Goal: Task Accomplishment & Management: Manage account settings

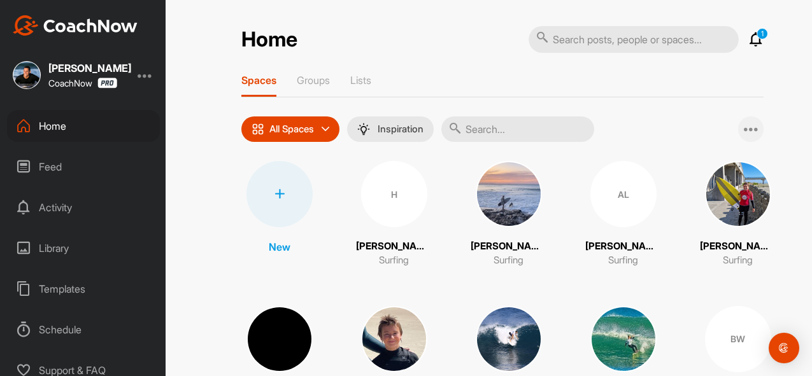
click at [756, 125] on icon at bounding box center [751, 129] width 15 height 15
click at [669, 118] on div "All Spaces All spaces SMART LISTS Unanswered by me 15 days inactive 15 days act…" at bounding box center [502, 129] width 522 height 25
click at [283, 181] on div at bounding box center [279, 194] width 66 height 66
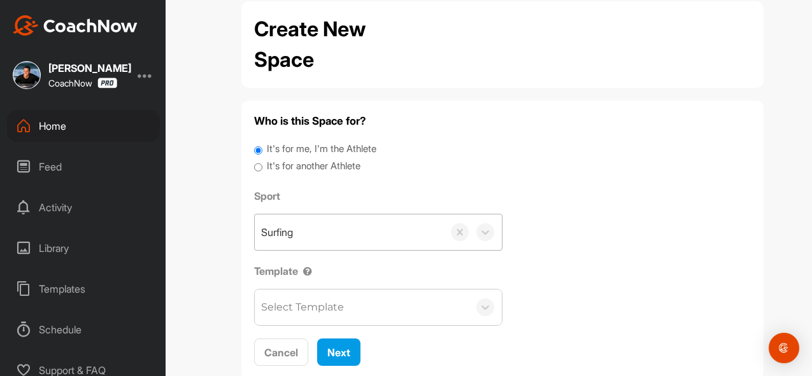
scroll to position [38, 0]
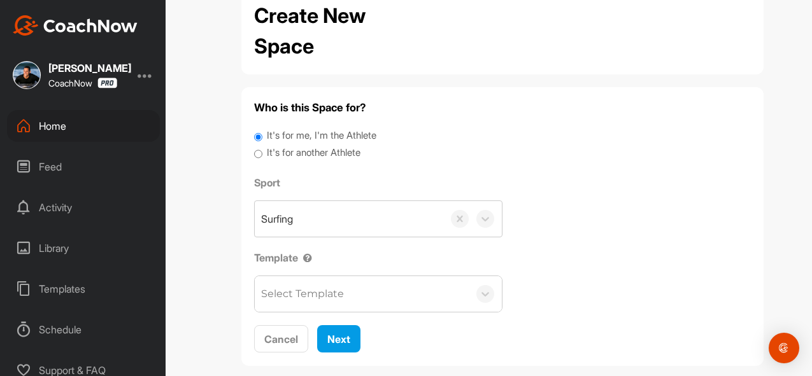
click at [258, 156] on input "It's for another Athlete" at bounding box center [258, 154] width 8 height 17
radio input "true"
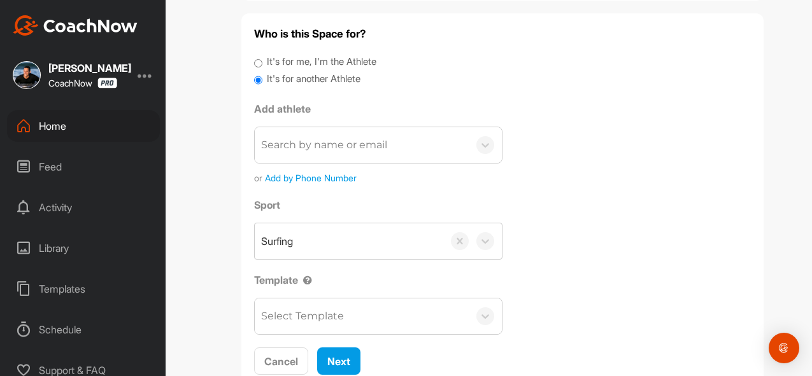
scroll to position [112, 0]
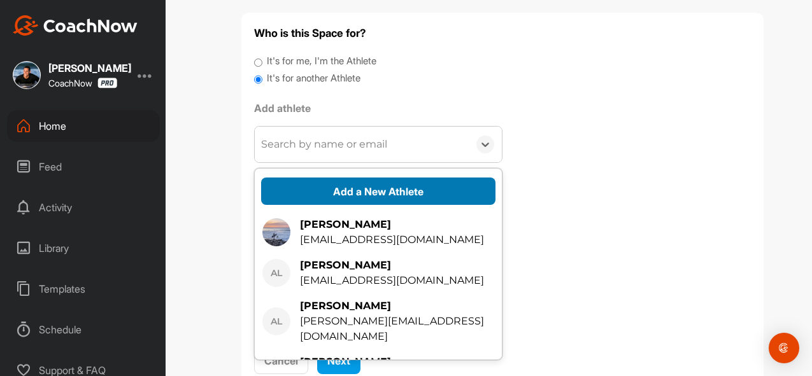
click at [294, 181] on button "Add a New Athlete" at bounding box center [378, 191] width 234 height 27
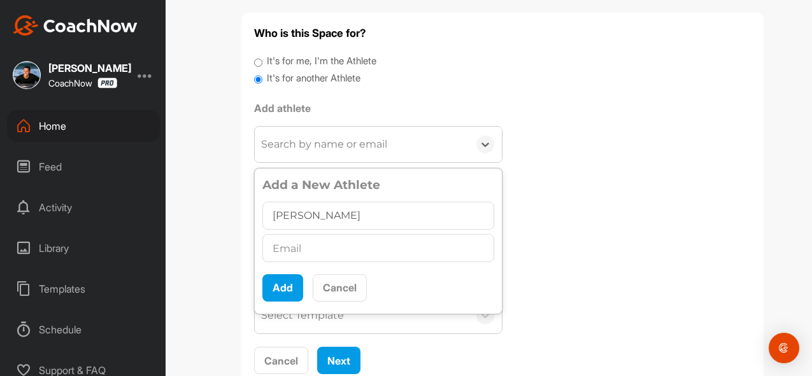
type input "[PERSON_NAME]"
click at [281, 250] on input "text" at bounding box center [378, 248] width 232 height 28
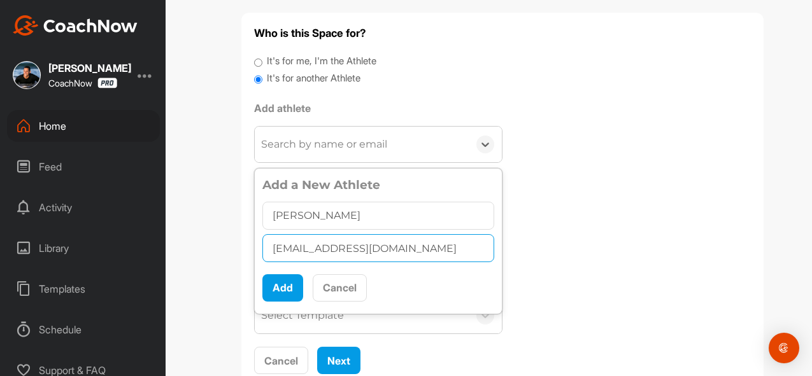
type input "[EMAIL_ADDRESS][DOMAIN_NAME]"
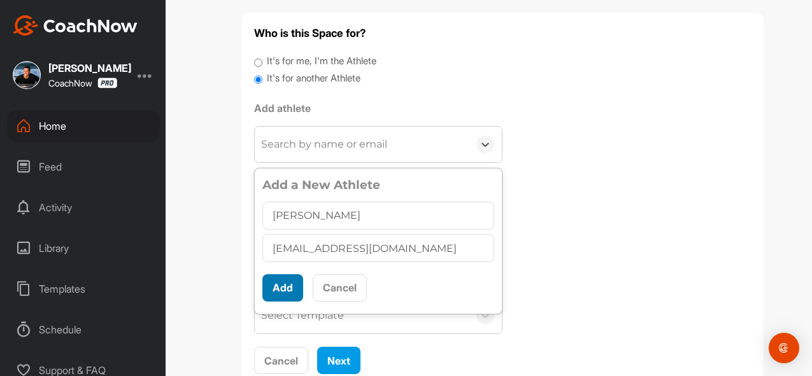
click at [279, 295] on button "Add" at bounding box center [282, 287] width 41 height 27
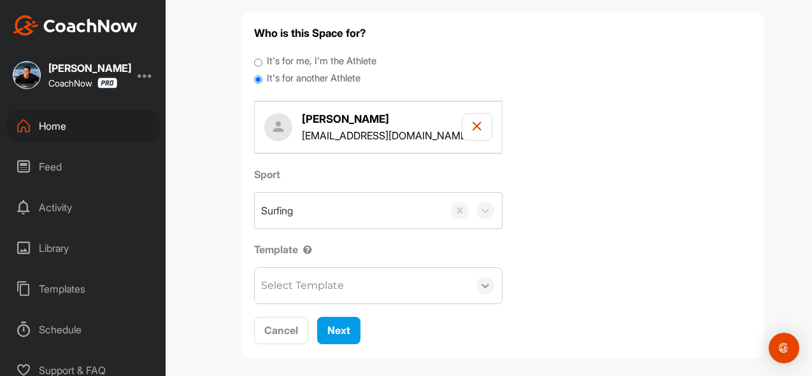
click at [488, 290] on icon at bounding box center [485, 286] width 13 height 13
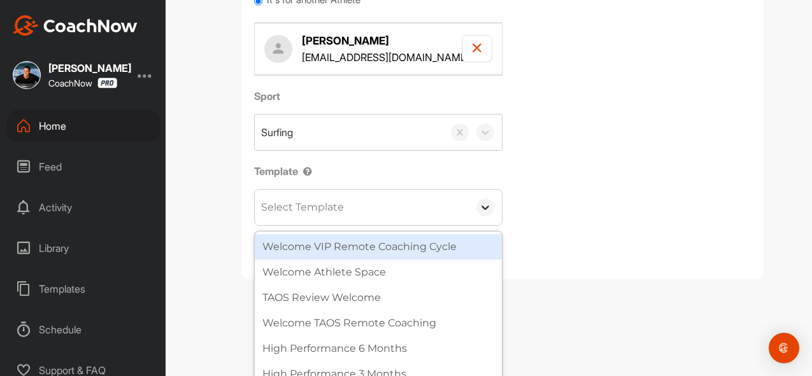
scroll to position [204, 0]
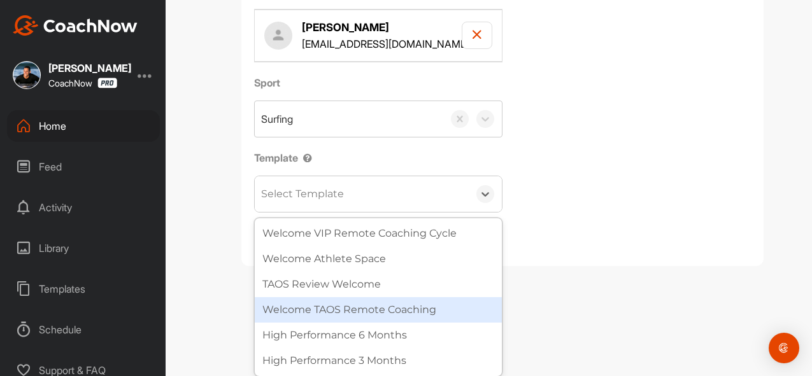
click at [428, 318] on div "Welcome TAOS Remote Coaching" at bounding box center [378, 309] width 247 height 25
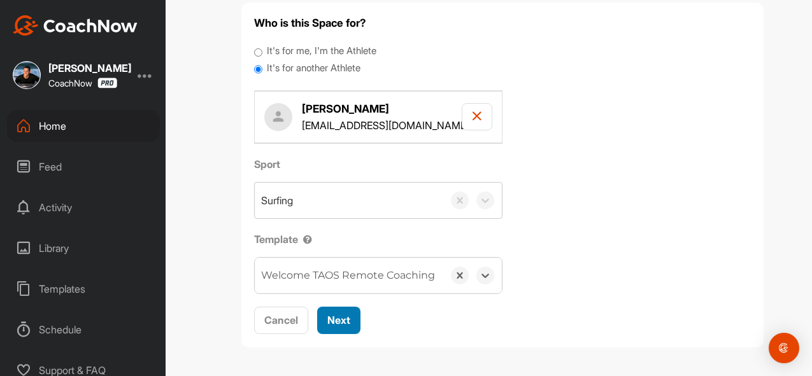
click at [342, 326] on div "Next" at bounding box center [338, 320] width 23 height 15
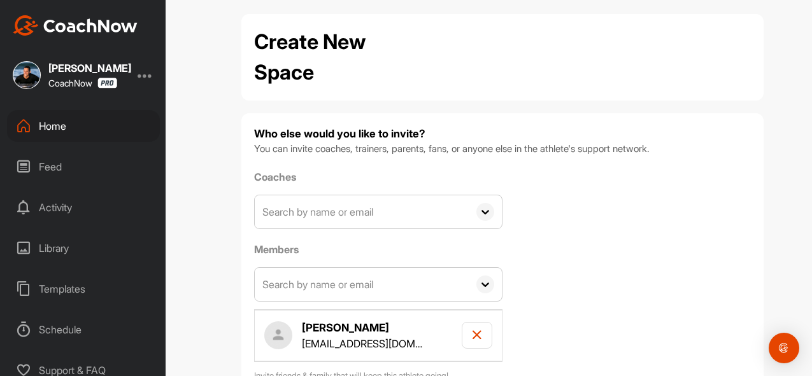
scroll to position [100, 0]
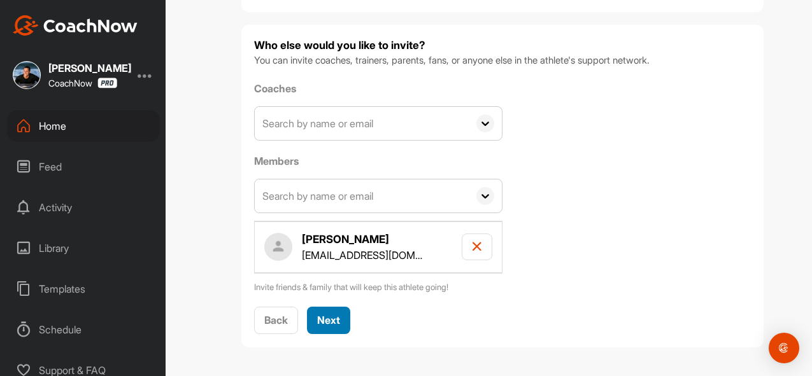
click at [342, 326] on button "Next" at bounding box center [328, 320] width 43 height 27
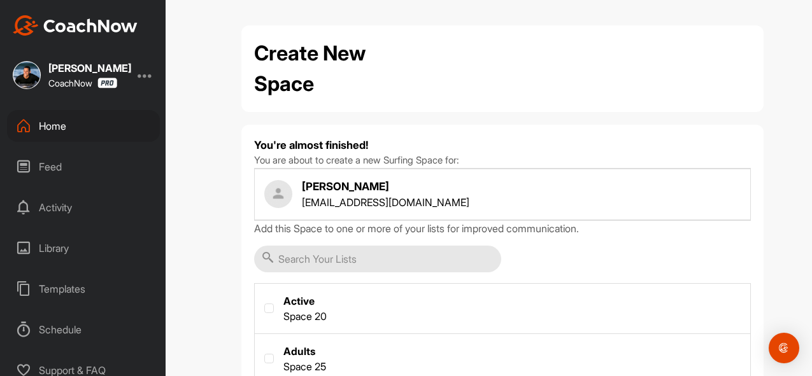
click at [345, 254] on input "text" at bounding box center [377, 259] width 247 height 27
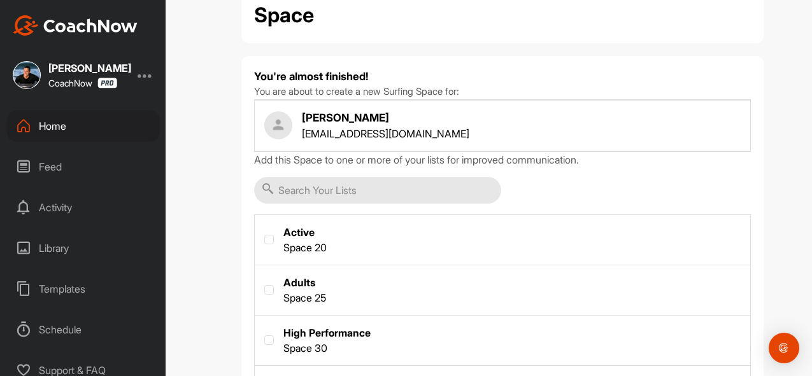
scroll to position [87, 0]
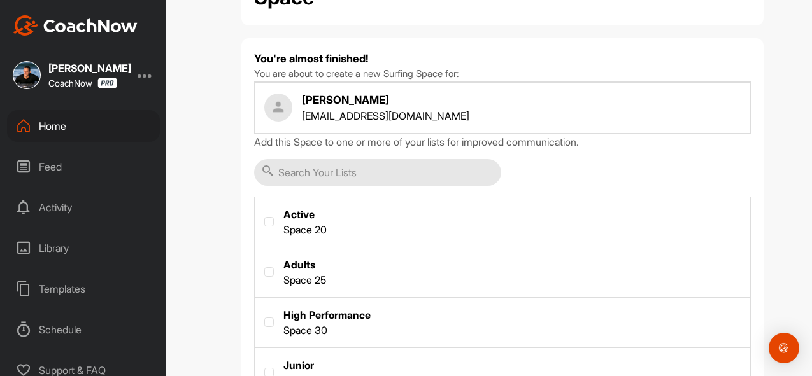
click at [309, 220] on label at bounding box center [502, 220] width 495 height 47
click at [265, 218] on input "checkbox" at bounding box center [264, 217] width 1 height 1
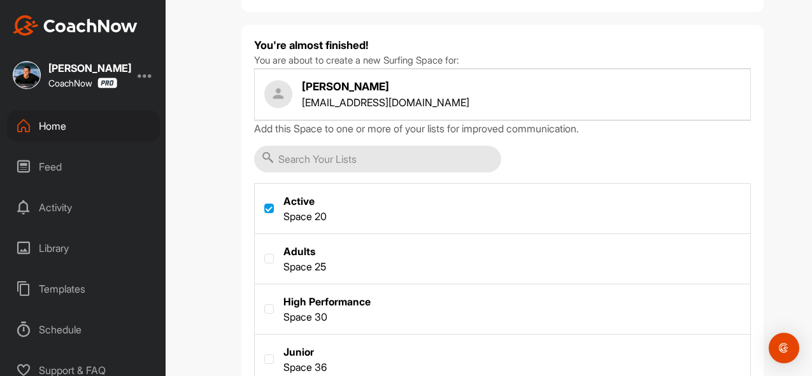
scroll to position [174, 0]
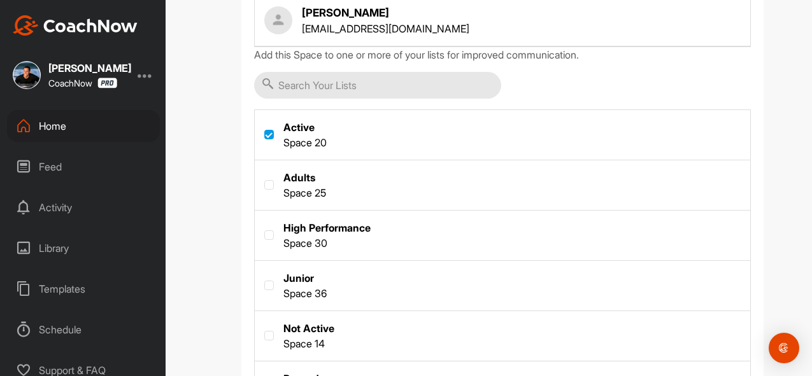
click at [267, 137] on label at bounding box center [269, 135] width 10 height 10
click at [265, 131] on input "checkbox" at bounding box center [264, 130] width 1 height 1
checkbox input "false"
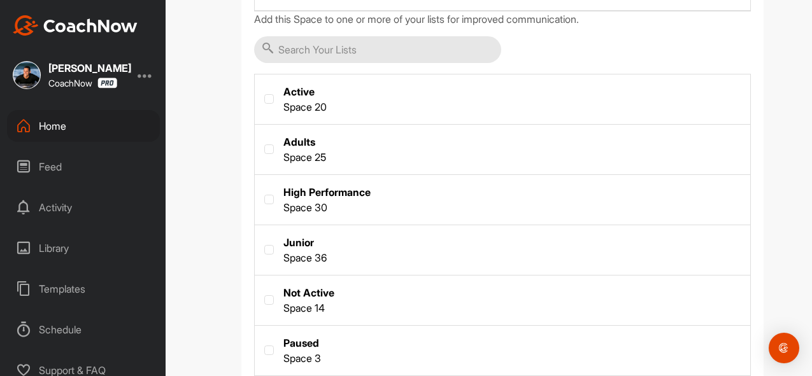
scroll to position [221, 0]
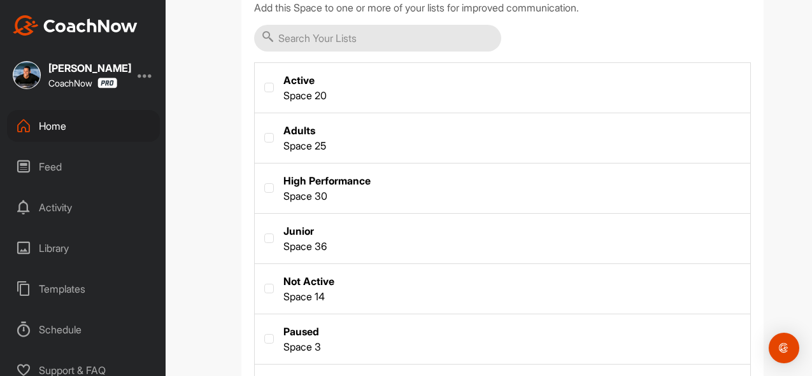
click at [283, 137] on label at bounding box center [502, 136] width 495 height 47
click at [265, 134] on input "checkbox" at bounding box center [264, 133] width 1 height 1
checkbox input "true"
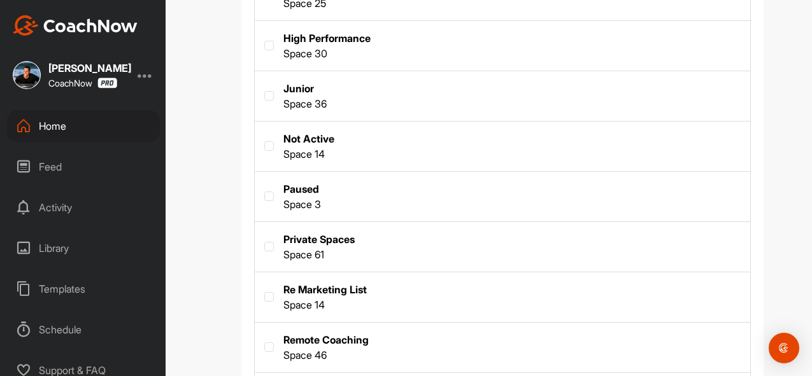
scroll to position [365, 0]
click at [309, 245] on label at bounding box center [502, 244] width 495 height 47
click at [265, 241] on input "checkbox" at bounding box center [264, 241] width 1 height 1
checkbox input "true"
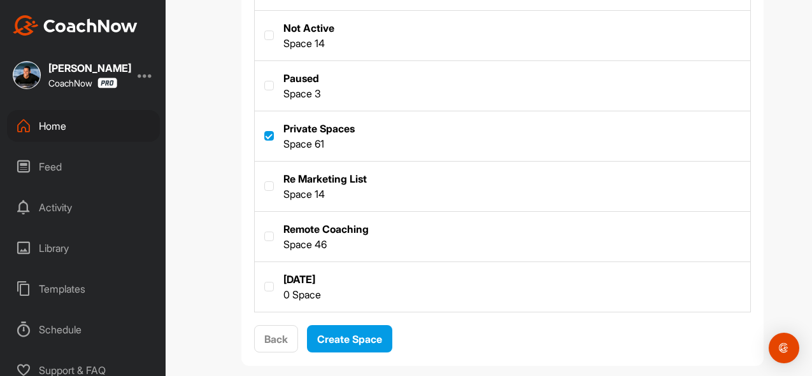
scroll to position [477, 0]
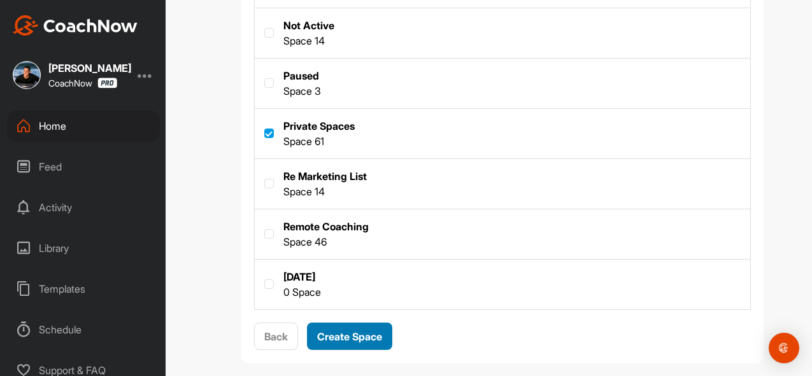
click at [335, 343] on div "Create Space" at bounding box center [349, 336] width 65 height 15
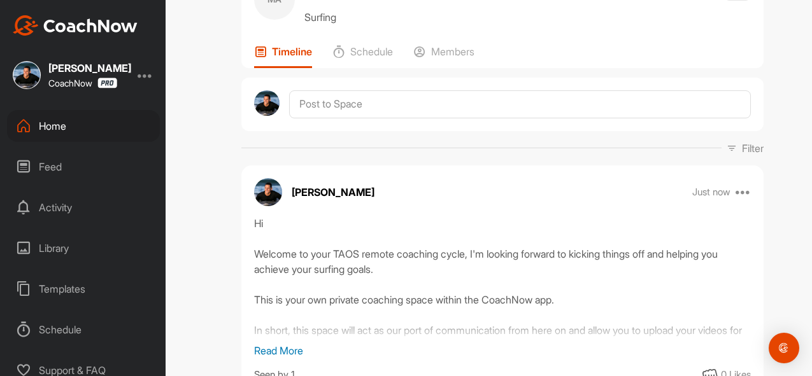
scroll to position [76, 0]
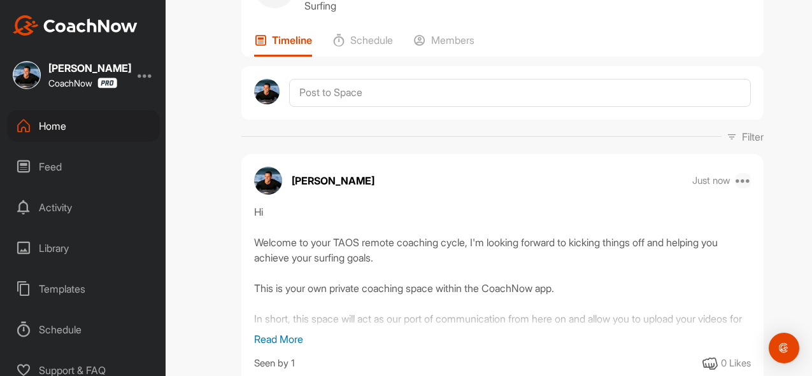
click at [746, 183] on icon at bounding box center [742, 180] width 15 height 15
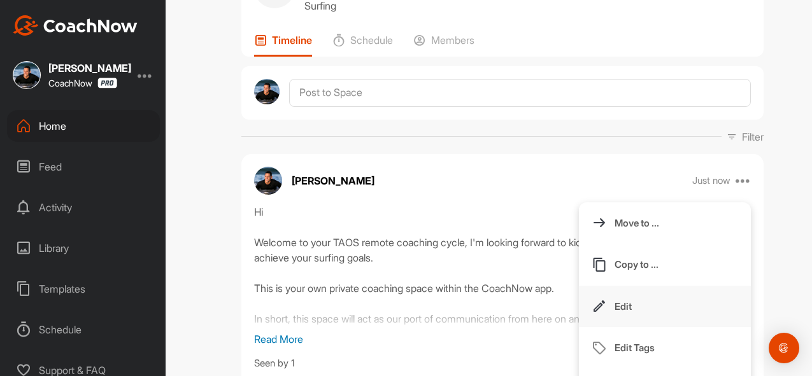
click at [650, 299] on button "Edit" at bounding box center [665, 307] width 172 height 42
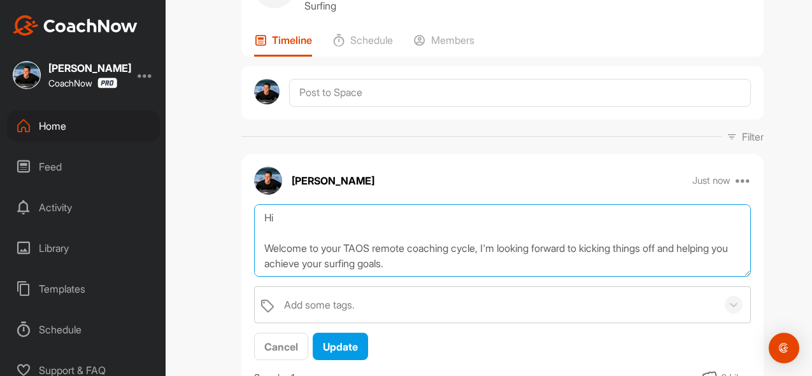
click at [321, 221] on textarea "Hi Welcome to your TAOS remote coaching cycle, I'm looking forward to kicking t…" at bounding box center [502, 240] width 497 height 73
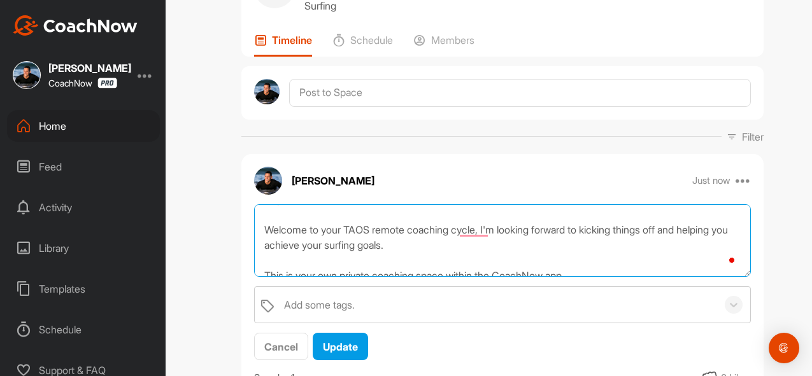
scroll to position [0, 0]
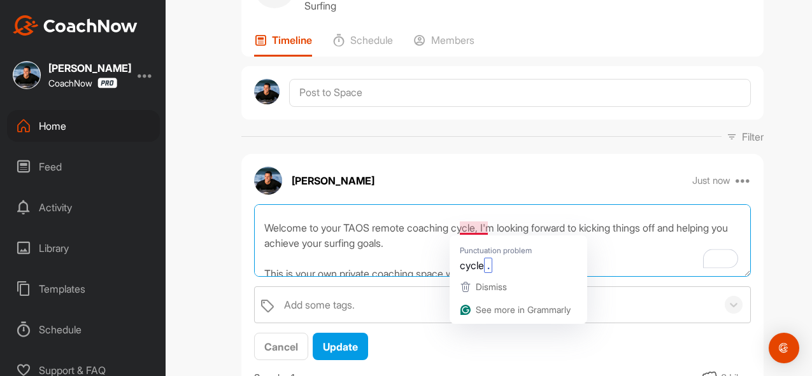
click at [472, 230] on textarea "Hey bro, Welcome to your TAOS remote coaching cycle, I'm looking forward to kic…" at bounding box center [502, 240] width 497 height 73
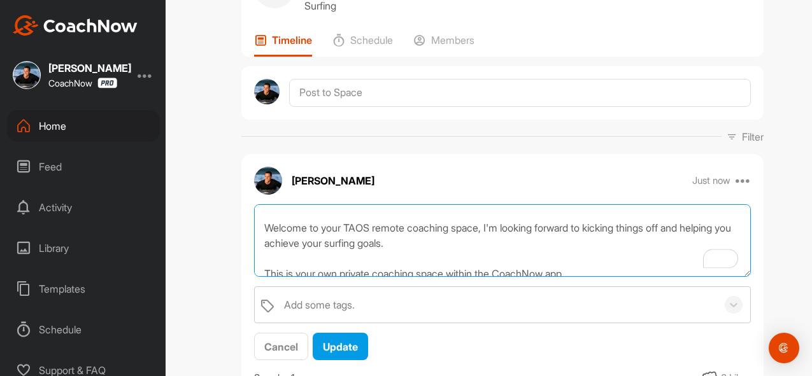
click at [494, 224] on textarea "Hey bro, Welcome to your TAOS remote coaching space, I'm looking forward to kic…" at bounding box center [502, 240] width 497 height 73
click at [519, 221] on textarea "Hey bro, Welcome to your TAOS remote coaching space, I'm looking forward to kic…" at bounding box center [502, 240] width 497 height 73
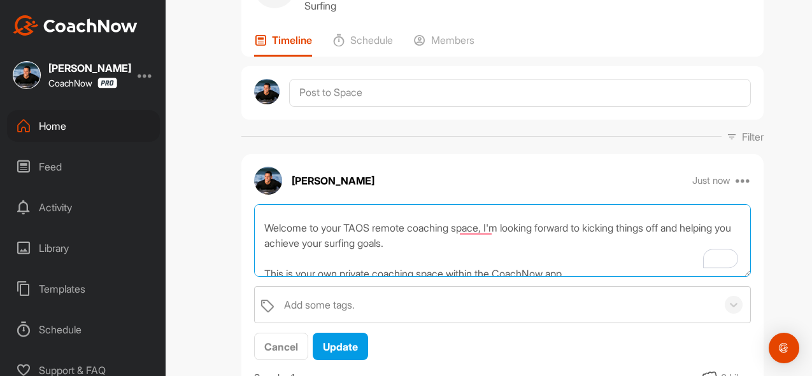
click at [498, 224] on textarea "Hey bro, Welcome to your TAOS remote coaching space, I'm looking forward to kic…" at bounding box center [502, 240] width 497 height 73
drag, startPoint x: 494, startPoint y: 225, endPoint x: 504, endPoint y: 246, distance: 23.4
click at [504, 246] on textarea "Hey bro, Welcome to your TAOS remote coaching space, I'm looking forward to kic…" at bounding box center [502, 240] width 497 height 73
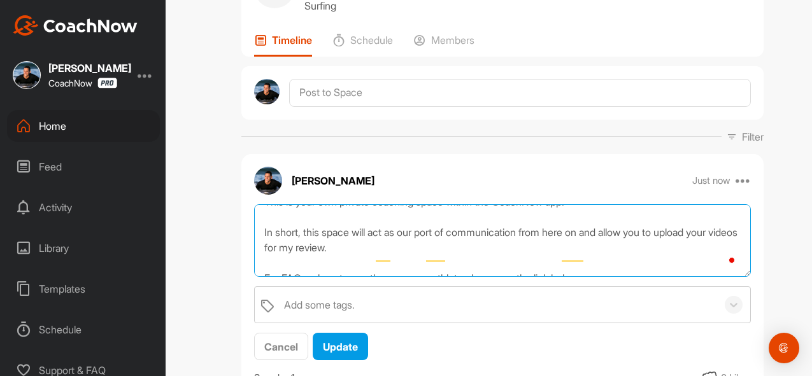
scroll to position [78, 0]
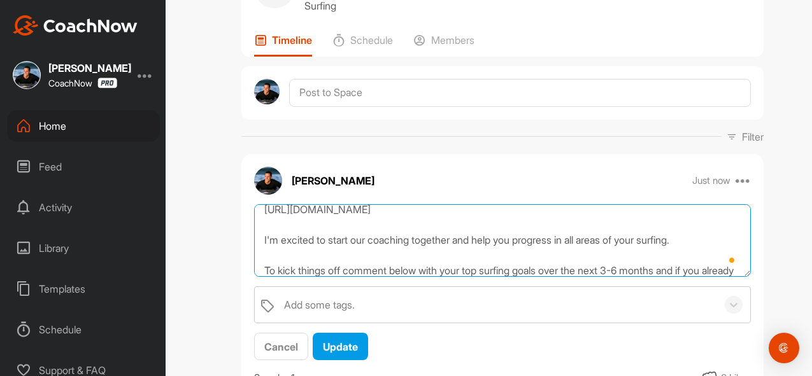
click at [543, 243] on textarea "Hey bro, Welcome to your TAOS remote coaching space. This is your own private c…" at bounding box center [502, 240] width 497 height 73
click at [499, 242] on textarea "Hey bro, Welcome to your TAOS remote coaching space. This is your own private c…" at bounding box center [502, 240] width 497 height 73
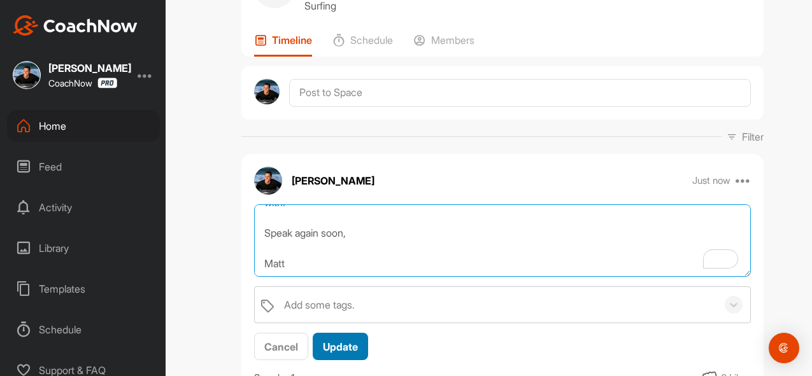
type textarea "Hey bro, Welcome to your TAOS remote coaching space. This is your own private c…"
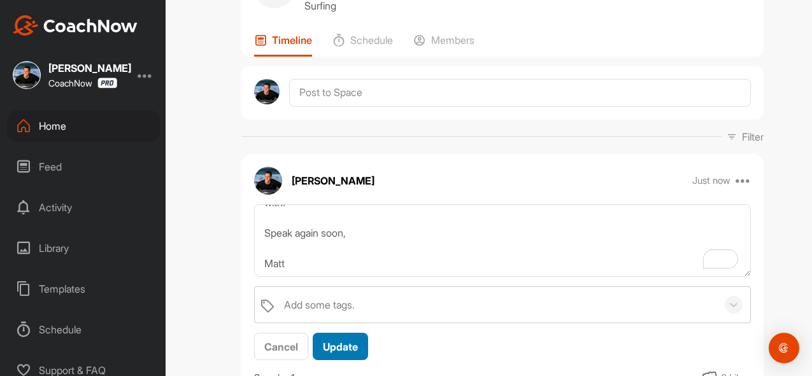
click at [345, 348] on span "Update" at bounding box center [340, 347] width 35 height 13
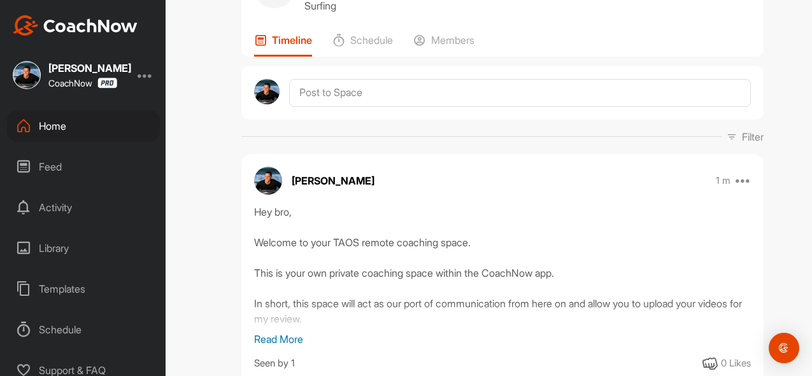
click at [289, 335] on p "Read More" at bounding box center [502, 339] width 497 height 15
